Goal: Task Accomplishment & Management: Use online tool/utility

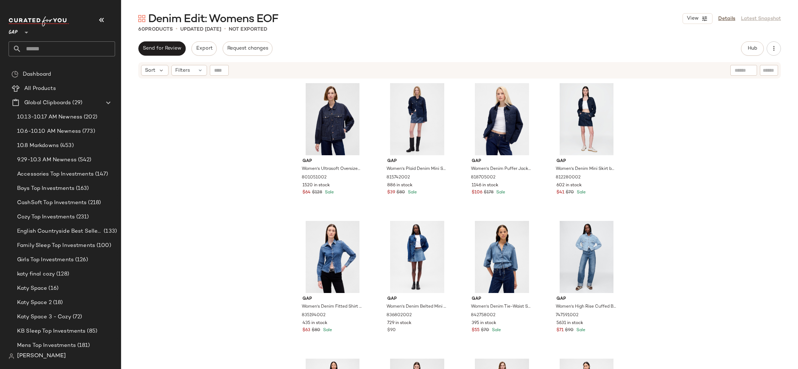
click at [8, 32] on nav "GAP ** Dashboard All Products Global Clipboards (29) 10.13-10.17 AM Newness (20…" at bounding box center [60, 184] width 121 height 369
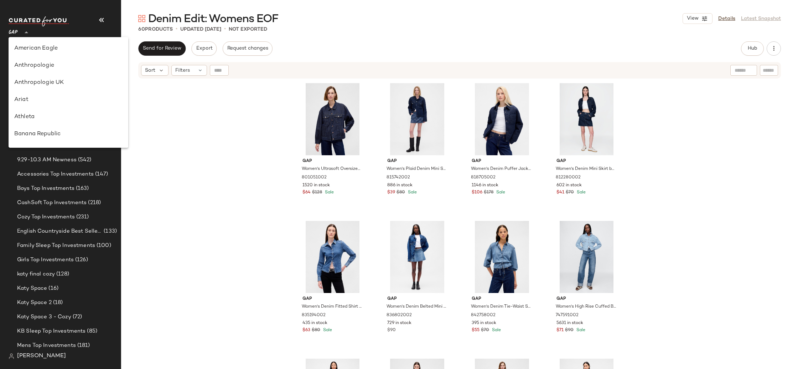
click at [17, 33] on span "GAP" at bounding box center [13, 30] width 9 height 13
click at [39, 98] on div "Revolve" at bounding box center [68, 96] width 108 height 9
type input "**"
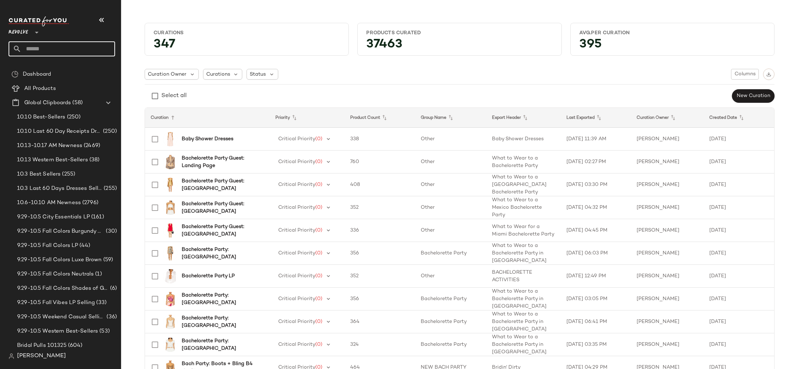
click at [58, 50] on input "text" at bounding box center [68, 48] width 94 height 15
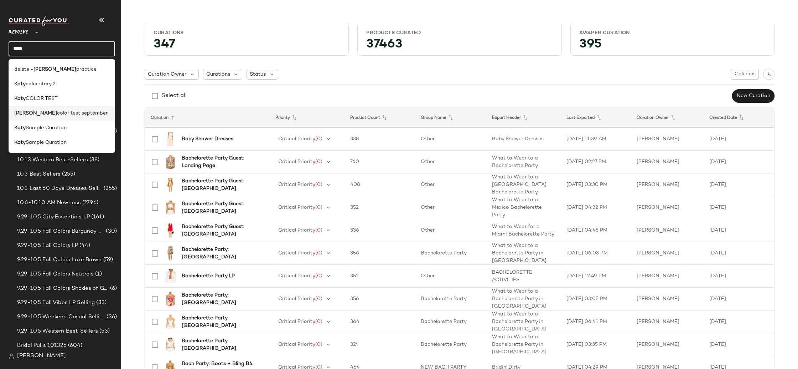
type input "****"
click at [74, 116] on span "color test september" at bounding box center [82, 112] width 51 height 7
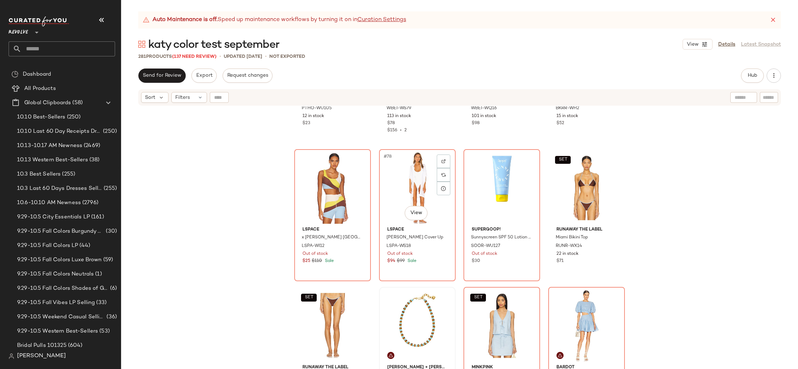
scroll to position [2466, 0]
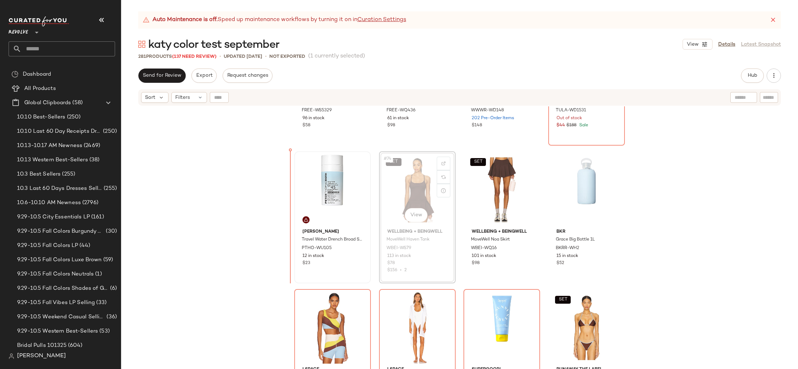
scroll to position [2432, 0]
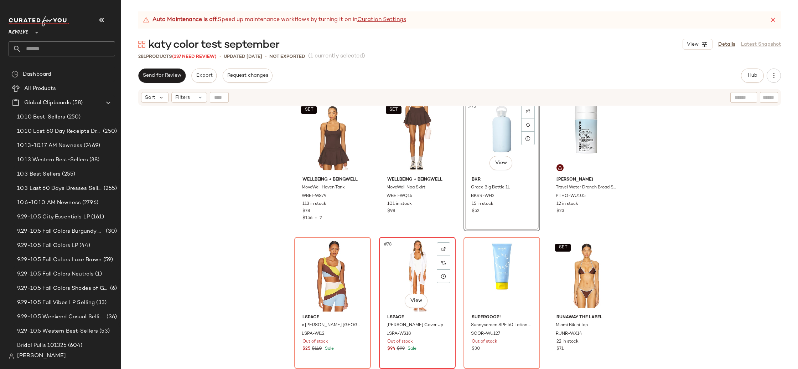
scroll to position [2490, 0]
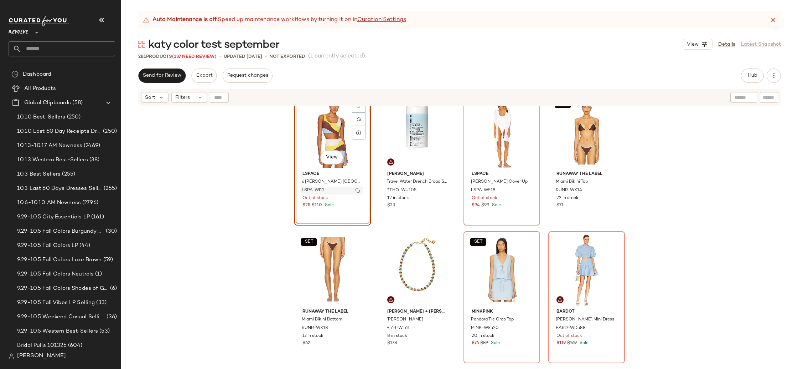
scroll to position [2630, 0]
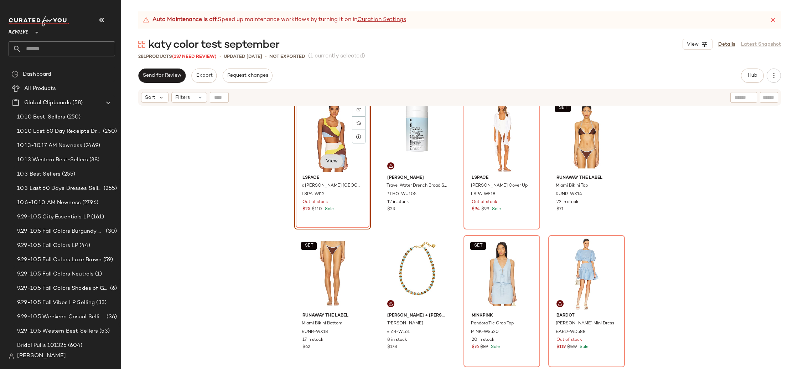
click at [328, 162] on body "Revolve ** Dashboard All Products Global Clipboards (58) 10.10 Best-Sellers (25…" at bounding box center [399, 184] width 798 height 369
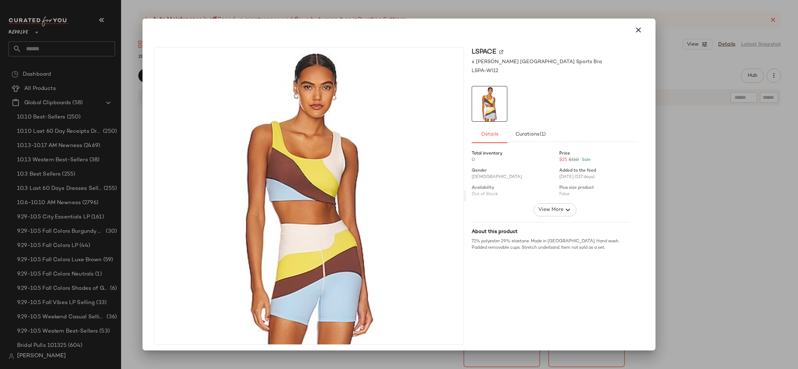
click at [715, 204] on div at bounding box center [399, 184] width 798 height 369
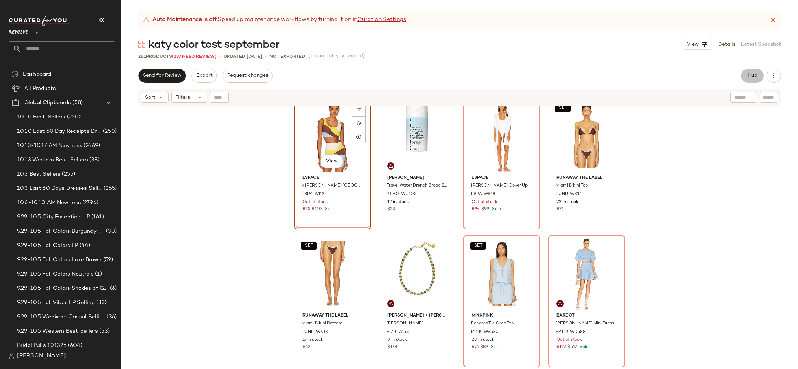
click at [751, 69] on button "Hub" at bounding box center [752, 75] width 23 height 14
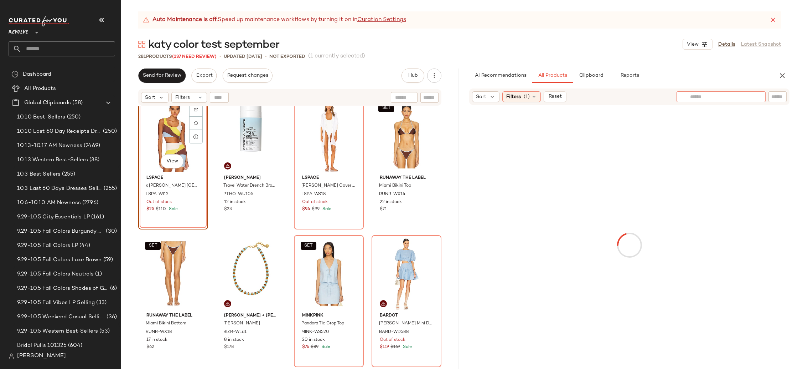
click at [743, 98] on input "text" at bounding box center [721, 96] width 62 height 7
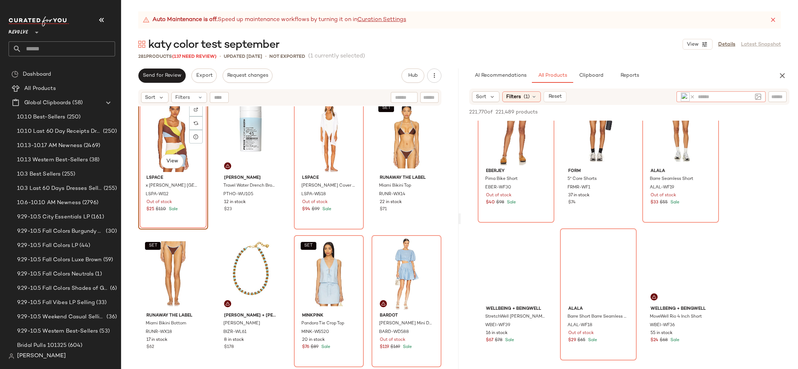
scroll to position [868, 0]
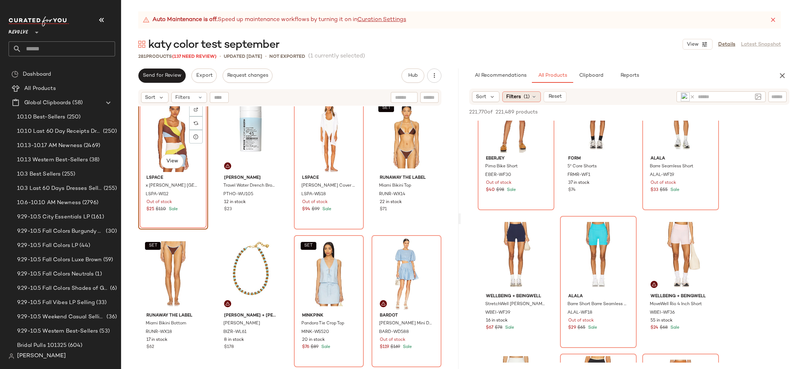
click at [523, 99] on div "Filters (1)" at bounding box center [522, 96] width 38 height 11
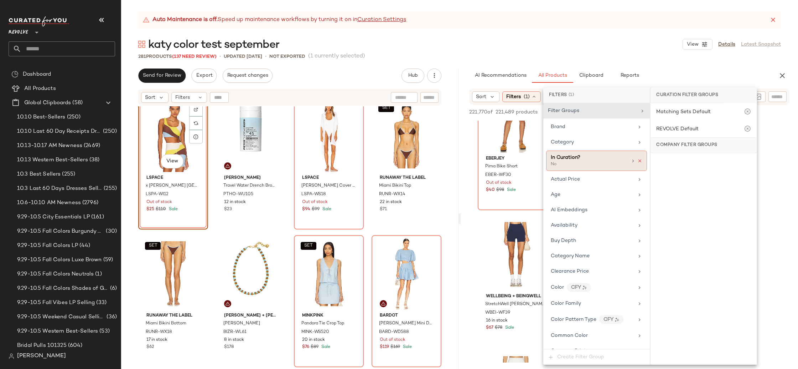
click at [638, 161] on icon at bounding box center [640, 160] width 5 height 5
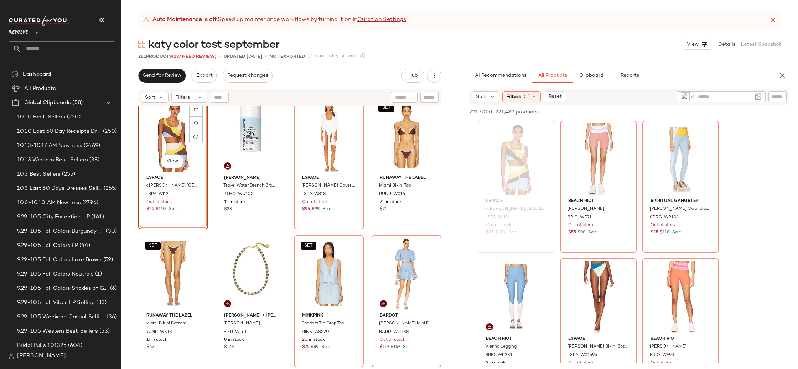
click at [788, 81] on div "AI Recommendations All Products Clipboard Reports" at bounding box center [630, 75] width 338 height 14
drag, startPoint x: 784, startPoint y: 74, endPoint x: 709, endPoint y: 114, distance: 84.8
click at [784, 74] on icon "button" at bounding box center [782, 75] width 9 height 9
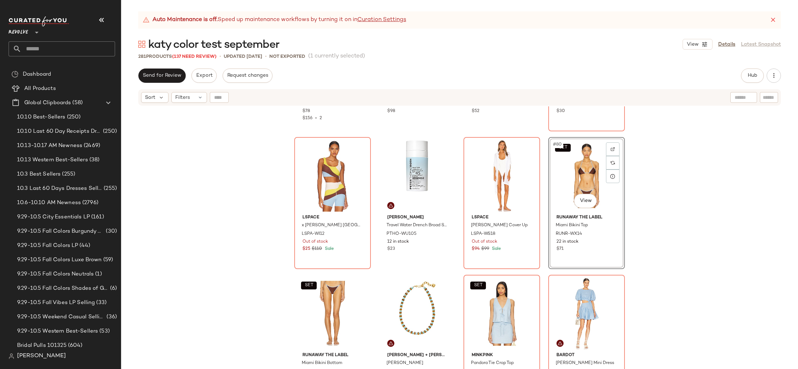
scroll to position [2590, 0]
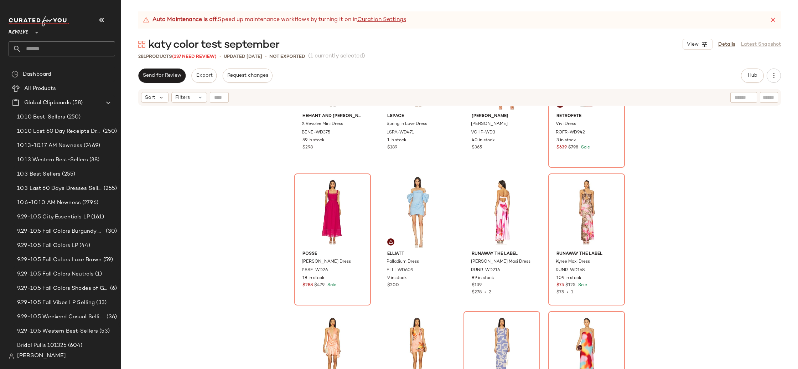
scroll to position [6552, 0]
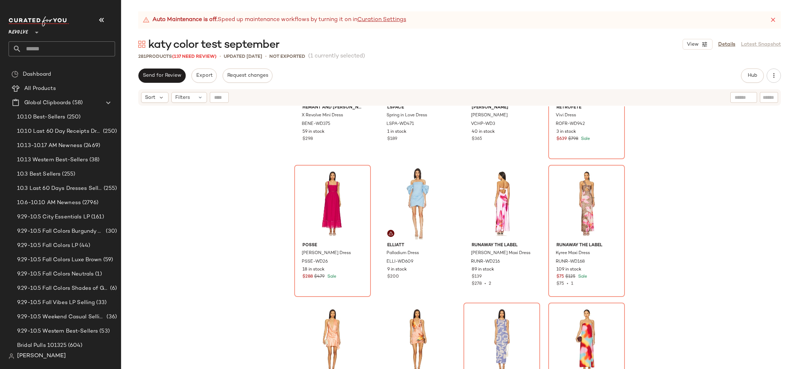
drag, startPoint x: 333, startPoint y: 289, endPoint x: 154, endPoint y: 6, distance: 335.4
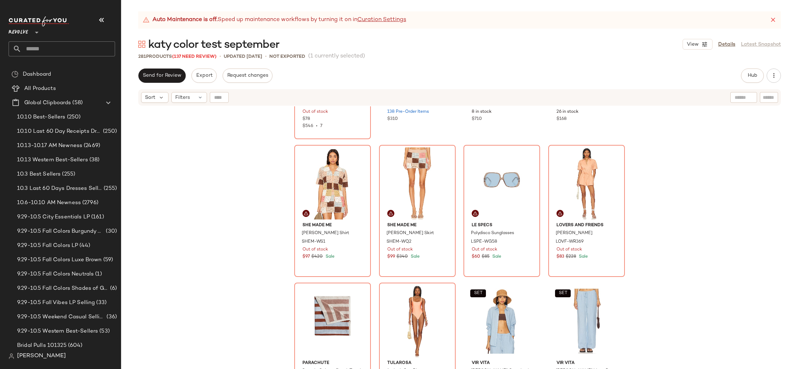
scroll to position [1072, 0]
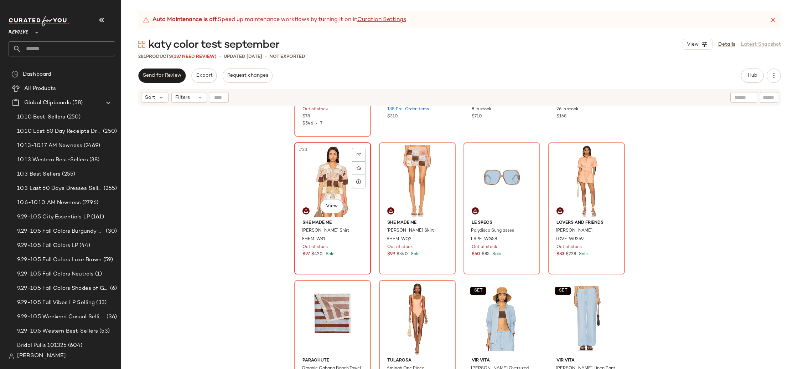
click at [339, 172] on div "#33 View" at bounding box center [333, 181] width 72 height 72
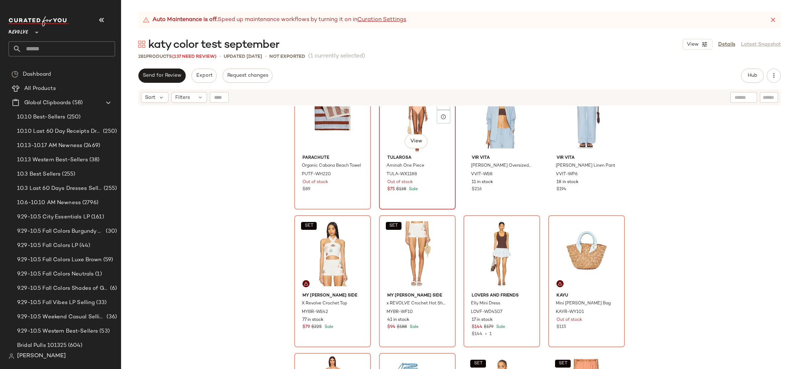
scroll to position [1304, 0]
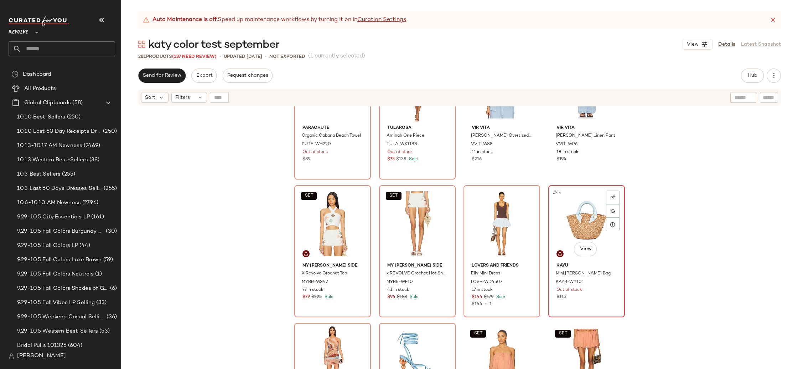
click at [587, 211] on div "#44 View" at bounding box center [587, 223] width 72 height 72
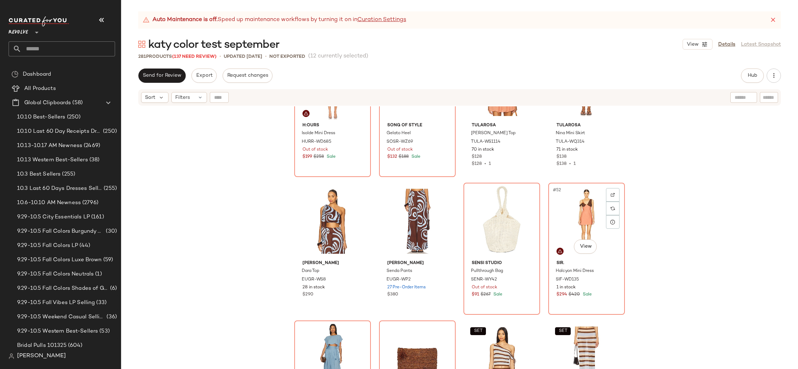
scroll to position [1591, 0]
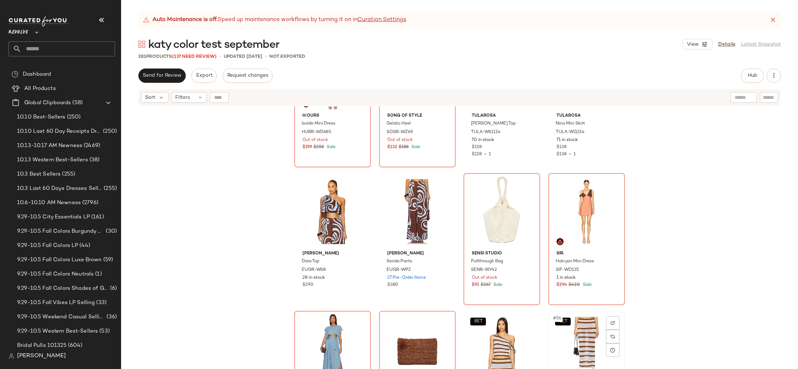
drag, startPoint x: 583, startPoint y: 328, endPoint x: 583, endPoint y: 319, distance: 8.6
click at [583, 328] on div "SET #56 View" at bounding box center [587, 349] width 72 height 72
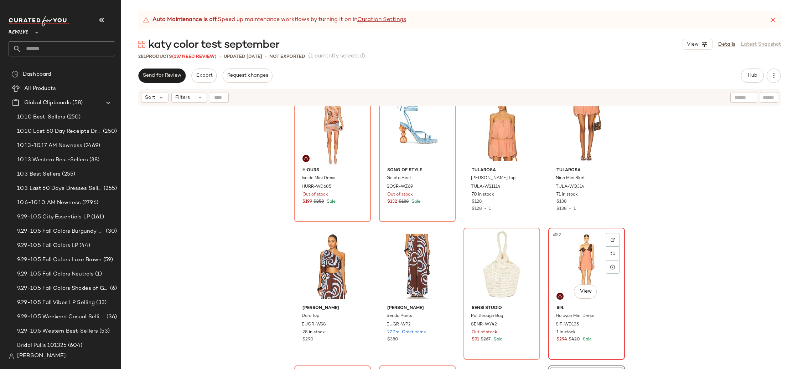
scroll to position [1533, 0]
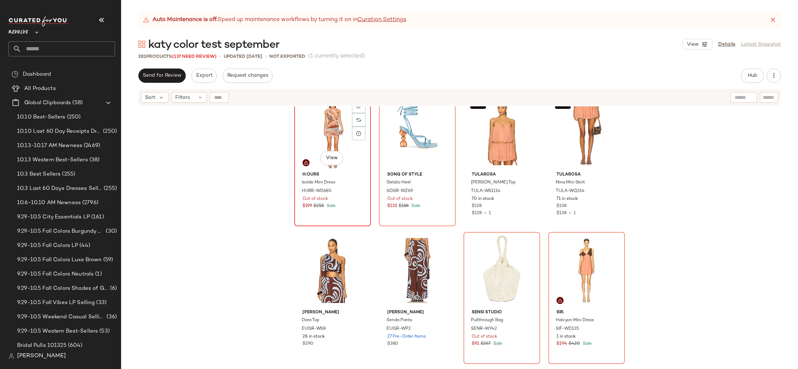
click at [317, 139] on div "#45 View" at bounding box center [333, 133] width 72 height 72
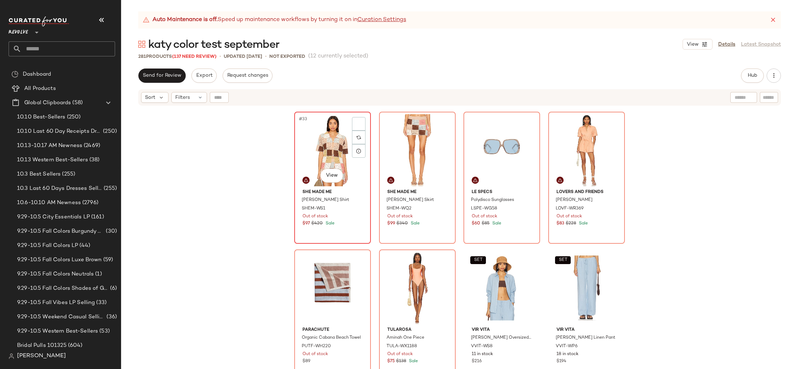
scroll to position [1081, 0]
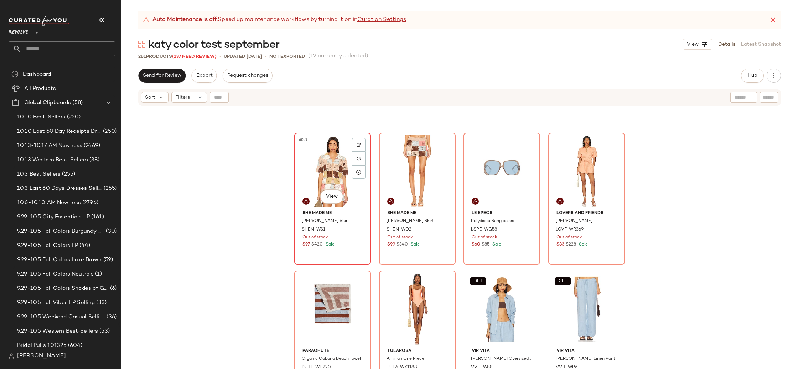
click at [318, 149] on div "#33 View" at bounding box center [333, 171] width 72 height 72
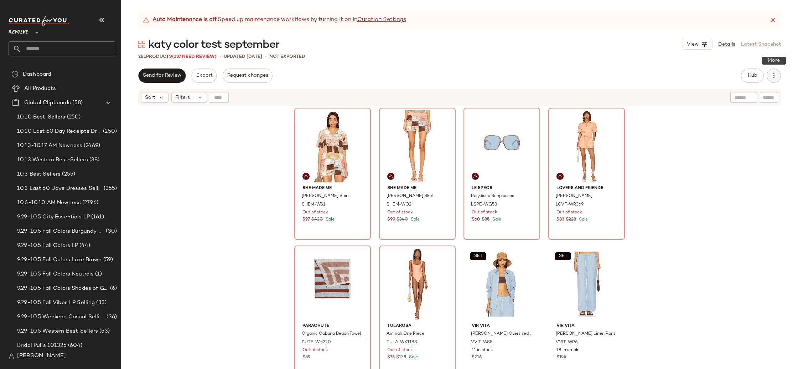
click at [775, 71] on button "button" at bounding box center [774, 75] width 14 height 14
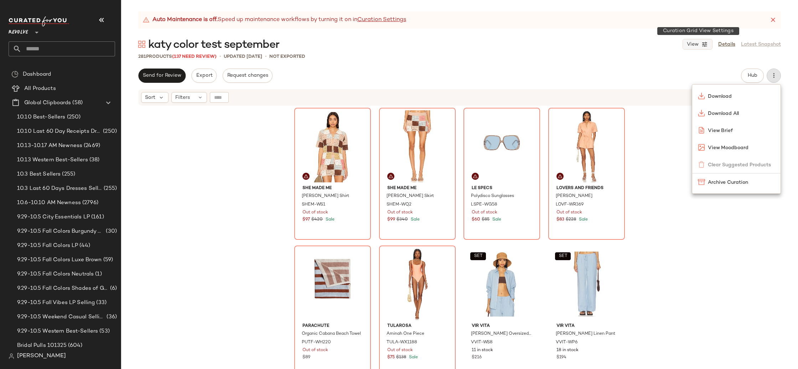
click at [700, 46] on button "View" at bounding box center [698, 44] width 30 height 11
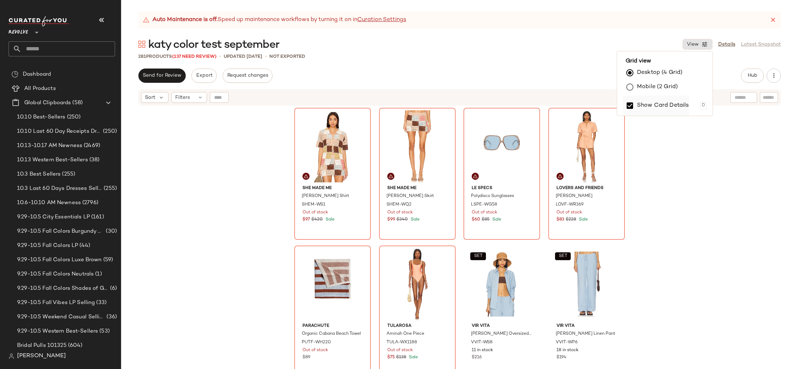
click at [656, 102] on label "Show Card Details" at bounding box center [663, 106] width 52 height 20
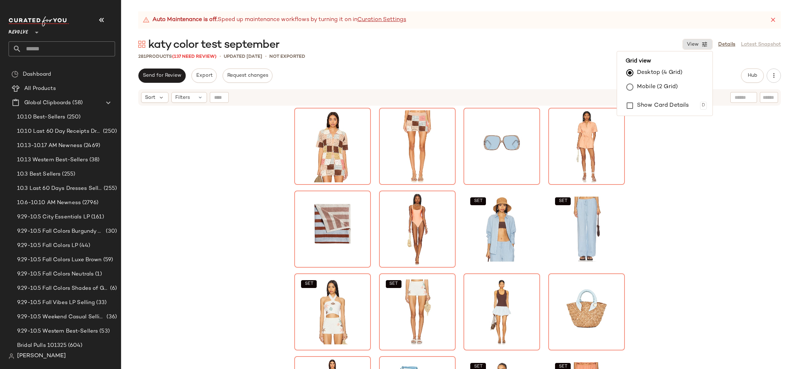
click at [694, 182] on div "SET SET SET SET SET SET SET SET" at bounding box center [459, 246] width 677 height 280
click at [775, 78] on icon "button" at bounding box center [774, 75] width 7 height 7
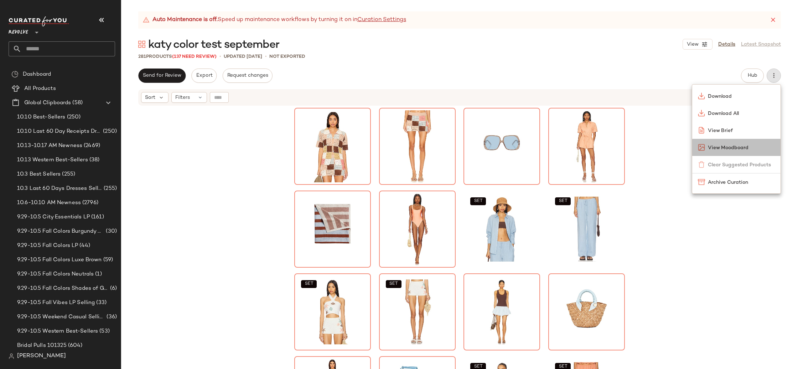
click at [748, 148] on span "View Moodboard" at bounding box center [741, 147] width 67 height 7
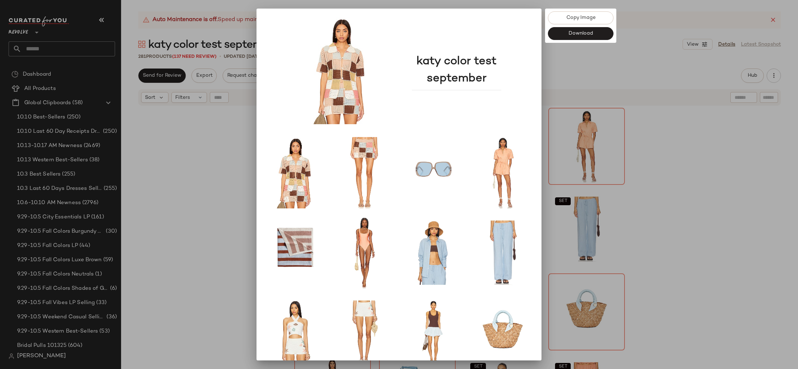
scroll to position [16, 0]
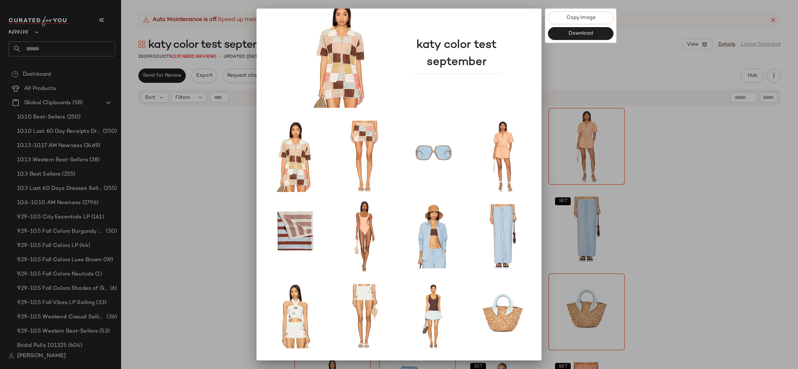
click at [726, 140] on div at bounding box center [399, 184] width 798 height 369
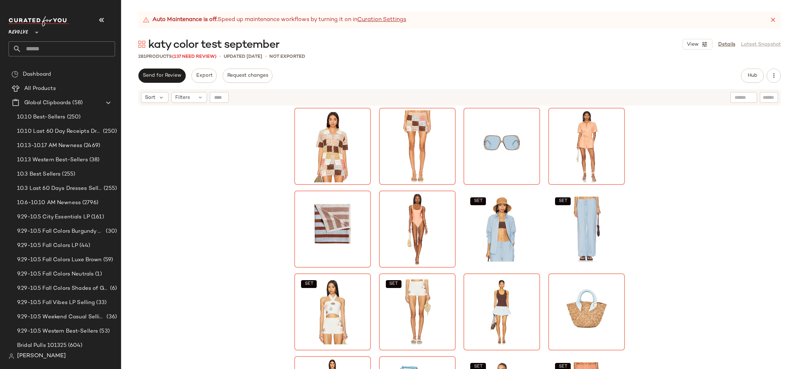
scroll to position [132, 0]
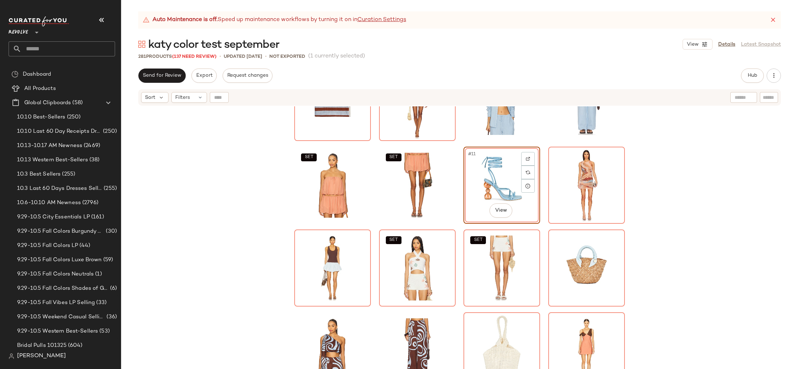
click at [658, 223] on div "SET SET SET SET #11 View SET SET SET SET" at bounding box center [459, 246] width 677 height 280
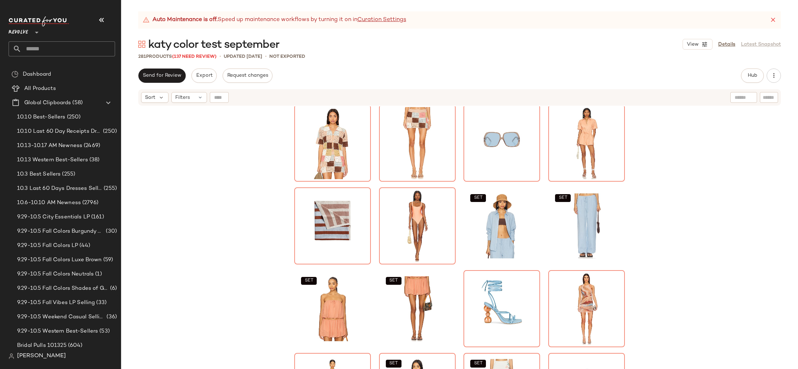
scroll to position [2, 0]
click at [768, 77] on button "button" at bounding box center [774, 75] width 14 height 14
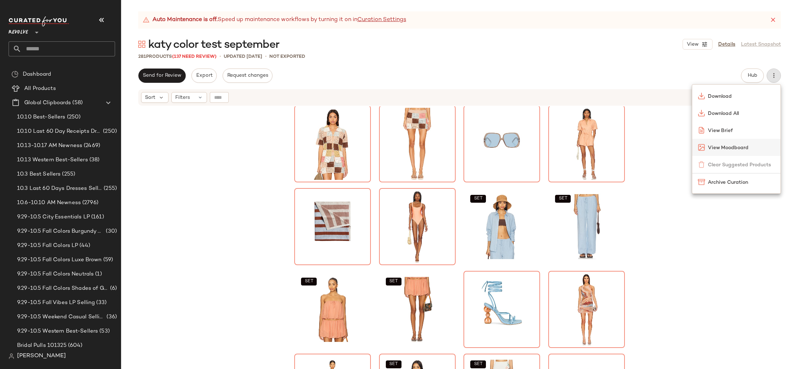
click at [745, 145] on span "View Moodboard" at bounding box center [741, 147] width 67 height 7
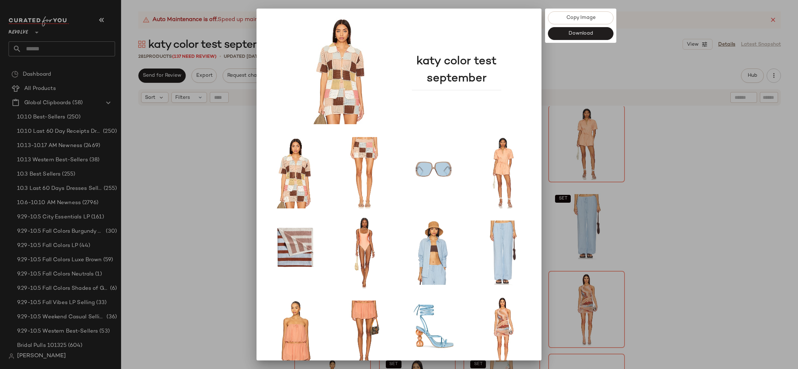
scroll to position [16, 0]
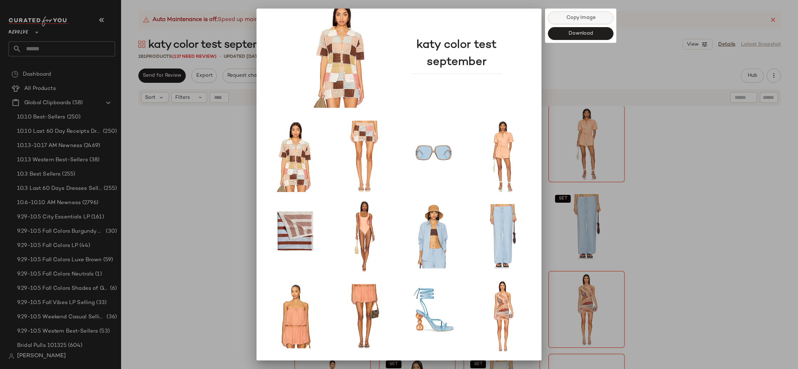
click at [586, 14] on button "Copy Image" at bounding box center [581, 17] width 66 height 13
click at [730, 155] on div at bounding box center [399, 184] width 798 height 369
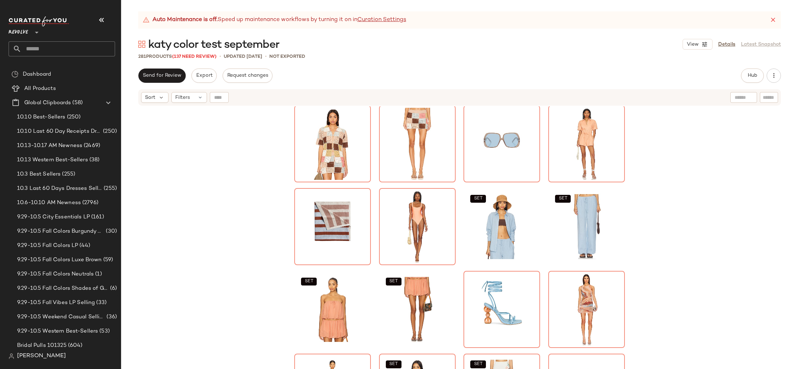
click at [660, 284] on div "SET SET SET SET SET SET SET SET" at bounding box center [459, 246] width 677 height 280
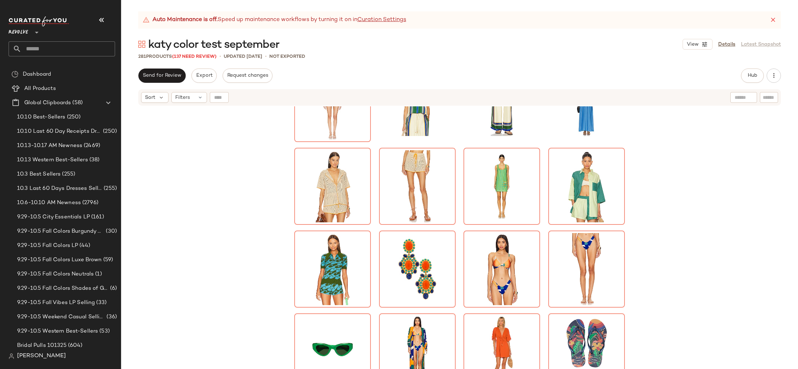
scroll to position [2271, 0]
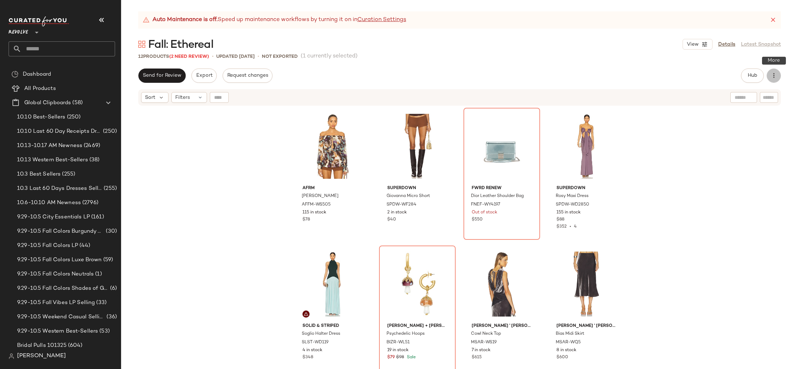
click at [771, 79] on button "button" at bounding box center [774, 75] width 14 height 14
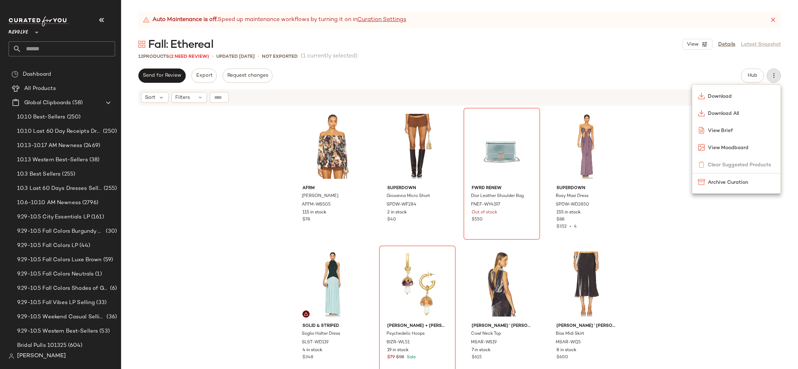
click at [663, 284] on div "AFRM Gordon Blouse AFFM-WS505 115 in stock $78 superdown Giovanna Micro Short S…" at bounding box center [459, 246] width 677 height 280
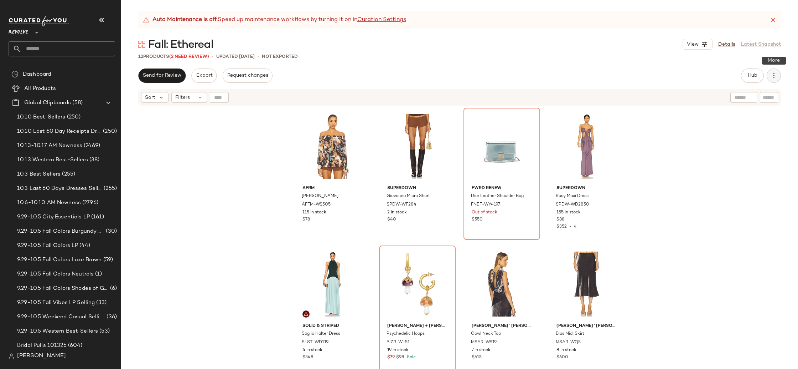
click at [772, 73] on icon "button" at bounding box center [774, 75] width 7 height 7
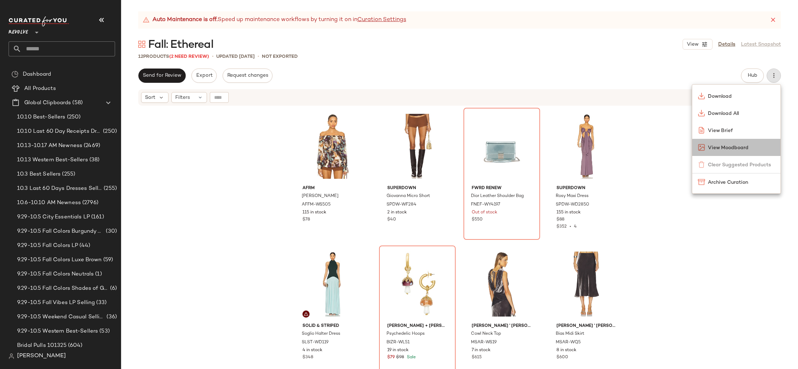
click at [732, 145] on span "View Moodboard" at bounding box center [741, 147] width 67 height 7
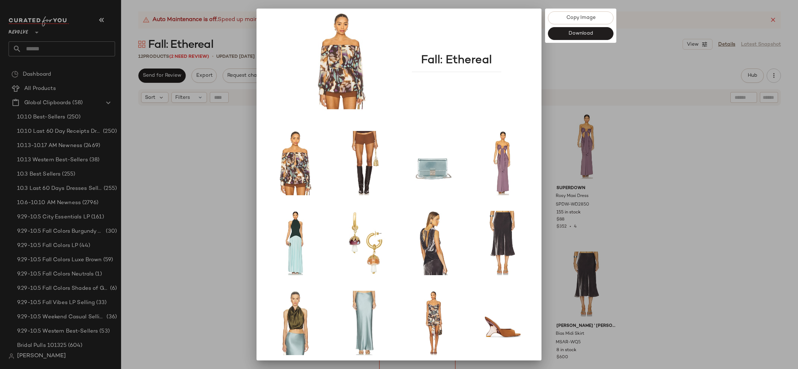
scroll to position [11, 0]
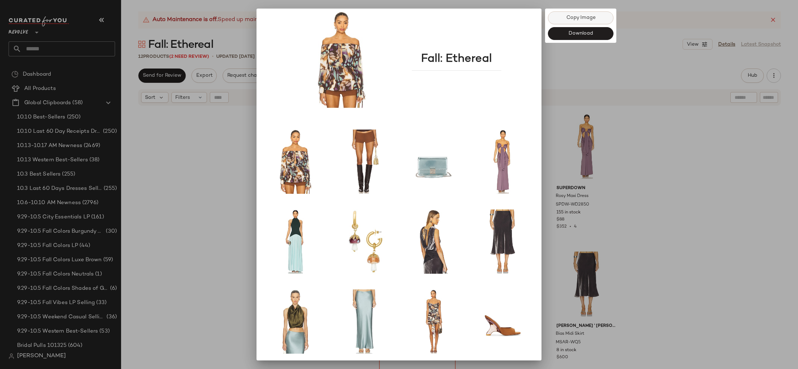
click at [581, 20] on span "Copy Image" at bounding box center [581, 18] width 30 height 6
